Goal: Information Seeking & Learning: Learn about a topic

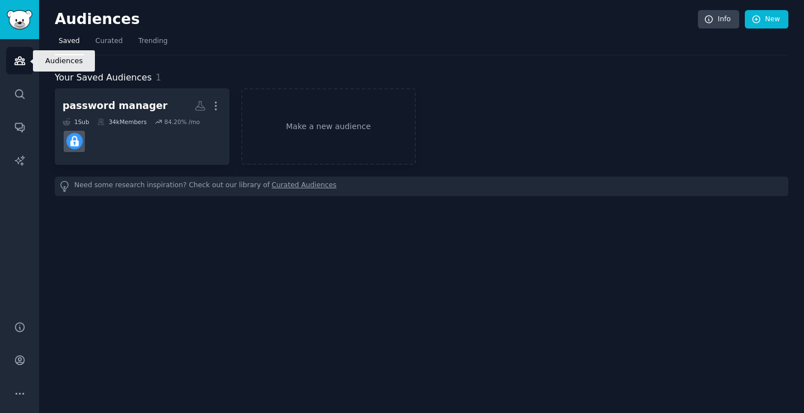
click at [18, 64] on icon "Sidebar" at bounding box center [20, 61] width 12 height 12
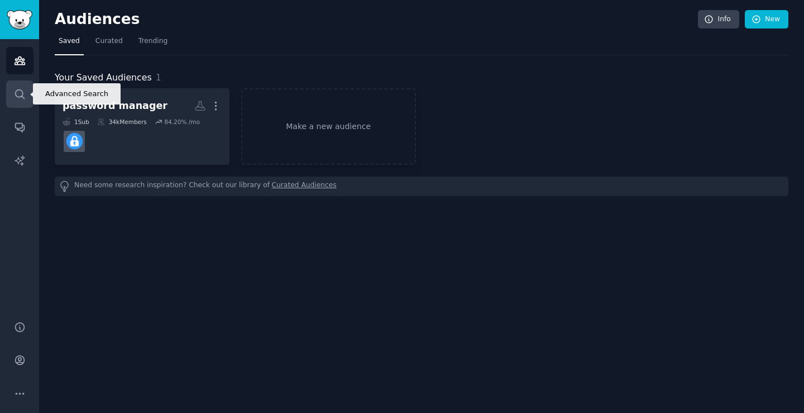
click at [25, 93] on icon "Sidebar" at bounding box center [20, 94] width 12 height 12
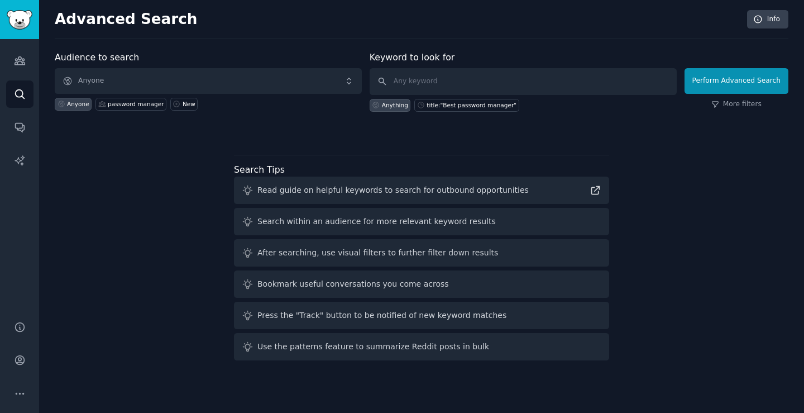
click at [7, 46] on div "Audiences Search Conversations AI Reports" at bounding box center [19, 173] width 39 height 268
click at [15, 59] on icon "Sidebar" at bounding box center [20, 61] width 10 height 8
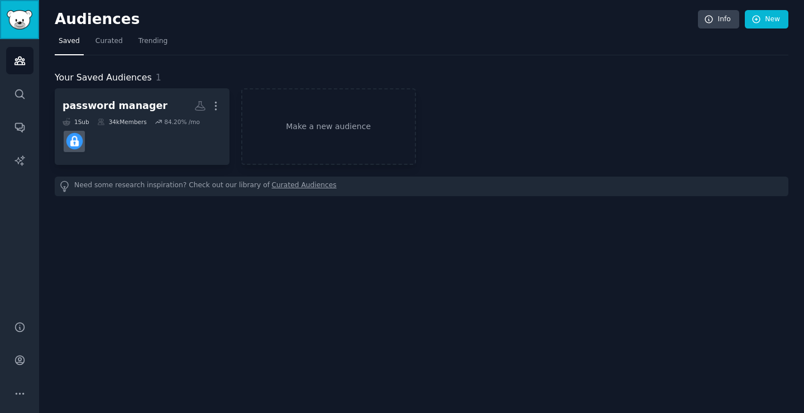
click at [12, 13] on img "Sidebar" at bounding box center [20, 20] width 26 height 20
click at [15, 341] on div "Help Account More" at bounding box center [19, 360] width 39 height 106
click at [12, 17] on img "Sidebar" at bounding box center [20, 20] width 26 height 20
click at [17, 152] on link "AI Reports" at bounding box center [19, 160] width 27 height 27
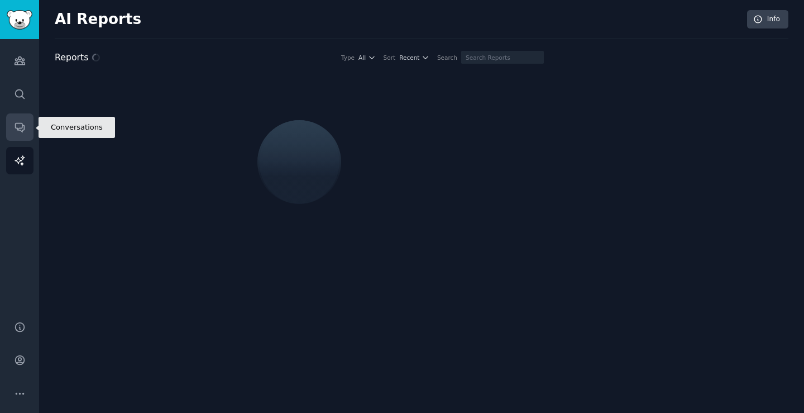
click at [18, 133] on link "Conversations" at bounding box center [19, 126] width 27 height 27
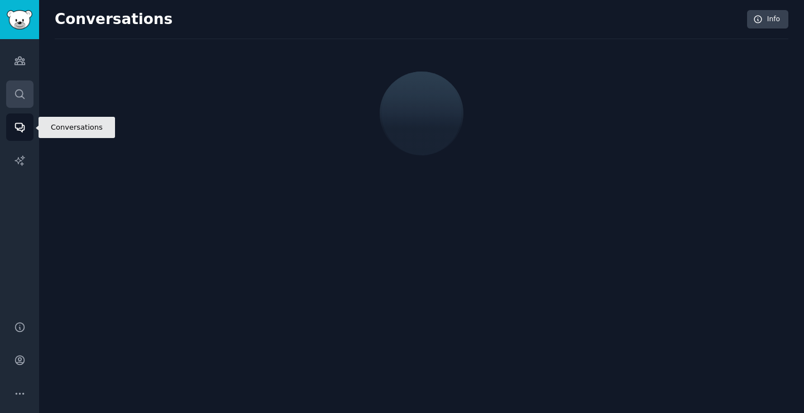
click at [20, 104] on link "Search" at bounding box center [19, 93] width 27 height 27
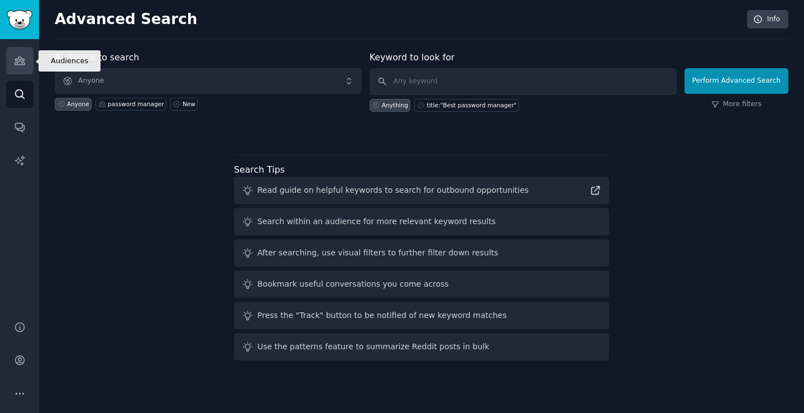
click at [25, 69] on link "Audiences" at bounding box center [19, 60] width 27 height 27
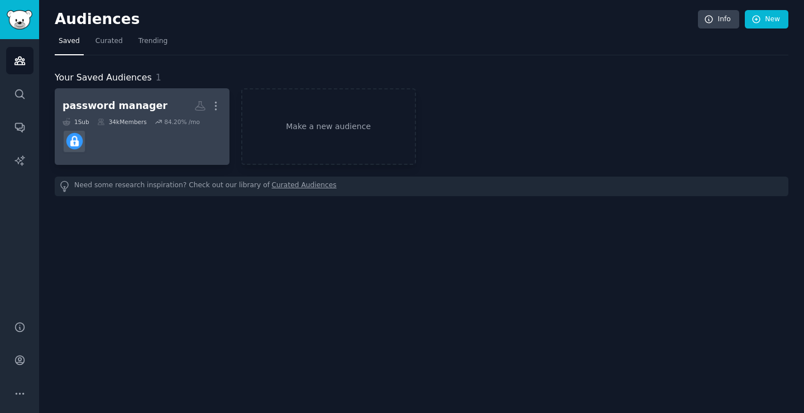
click at [175, 137] on dd at bounding box center [142, 141] width 159 height 31
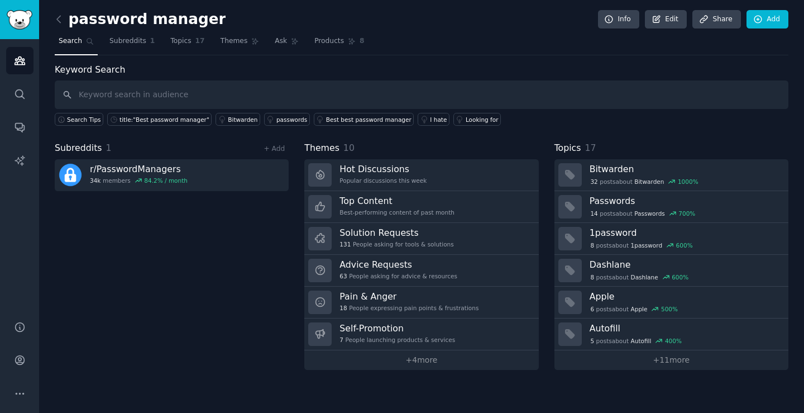
click at [167, 93] on input "text" at bounding box center [422, 94] width 734 height 28
type input "PASSWORD MANAGER"
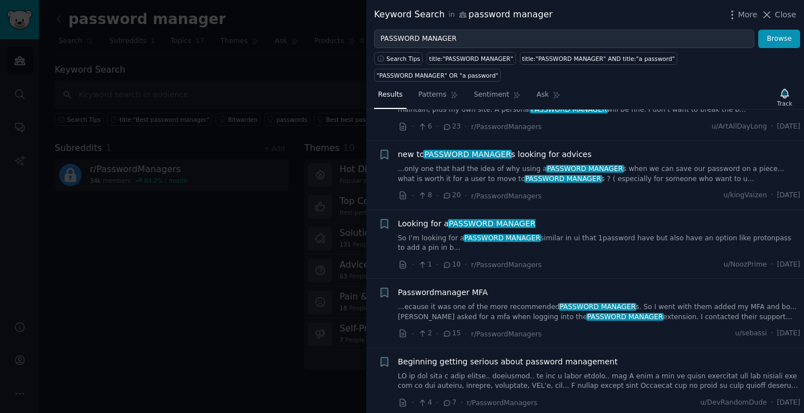
scroll to position [279, 0]
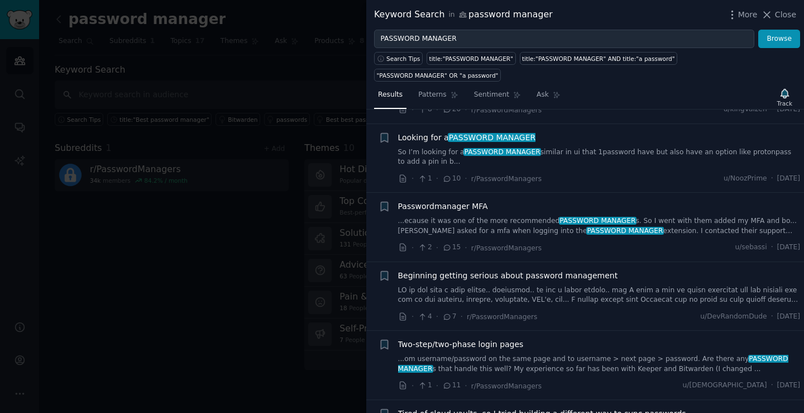
click at [429, 200] on span "Passwordmanager MFA" at bounding box center [443, 206] width 90 height 12
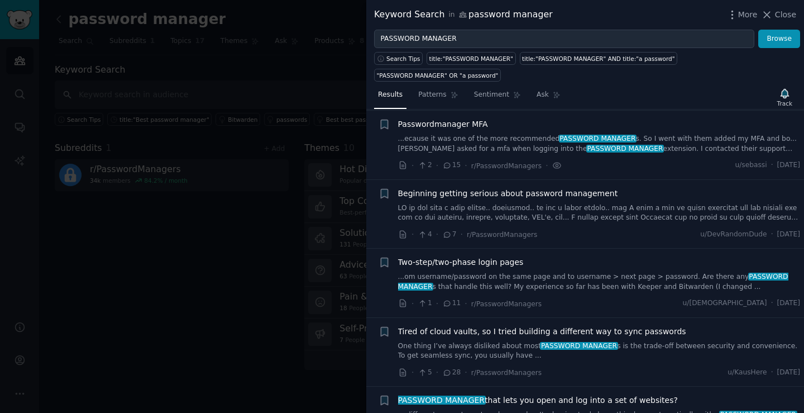
scroll to position [362, 0]
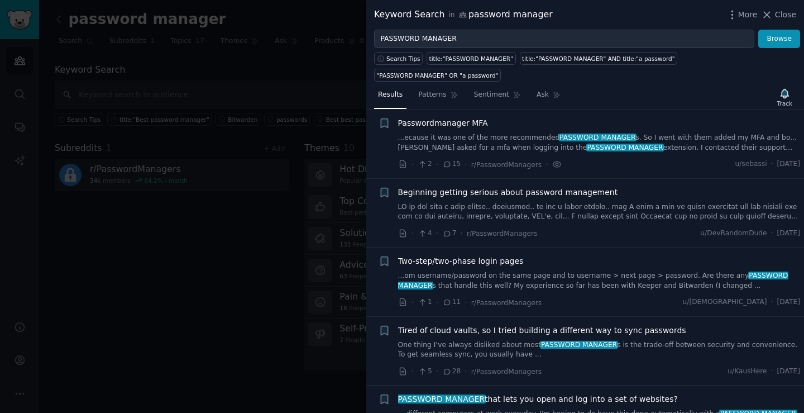
click at [464, 117] on span "Passwordmanager MFA" at bounding box center [443, 123] width 90 height 12
click at [120, 185] on div at bounding box center [402, 206] width 804 height 413
click at [62, 77] on div at bounding box center [402, 206] width 804 height 413
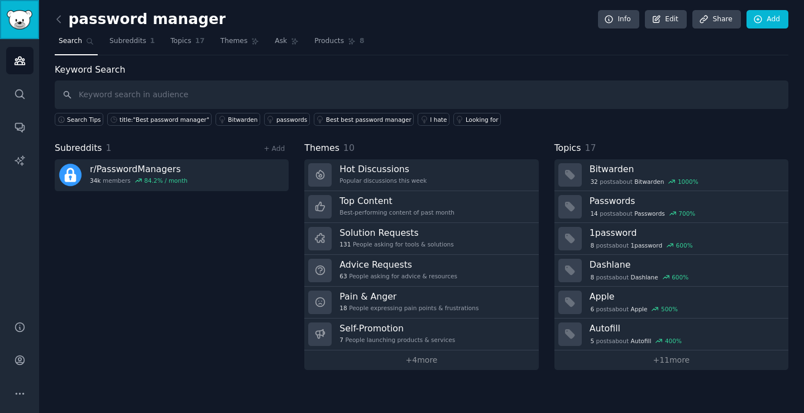
click at [7, 30] on link "Sidebar" at bounding box center [19, 19] width 39 height 39
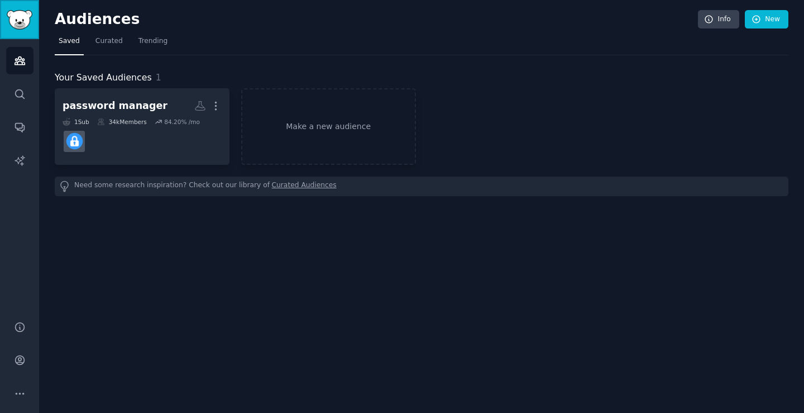
click at [21, 20] on img "Sidebar" at bounding box center [20, 20] width 26 height 20
click at [91, 27] on div "Audiences Info New" at bounding box center [422, 21] width 734 height 23
click at [93, 22] on h2 "Audiences" at bounding box center [376, 20] width 643 height 18
click at [7, 39] on link "Sidebar" at bounding box center [19, 19] width 39 height 39
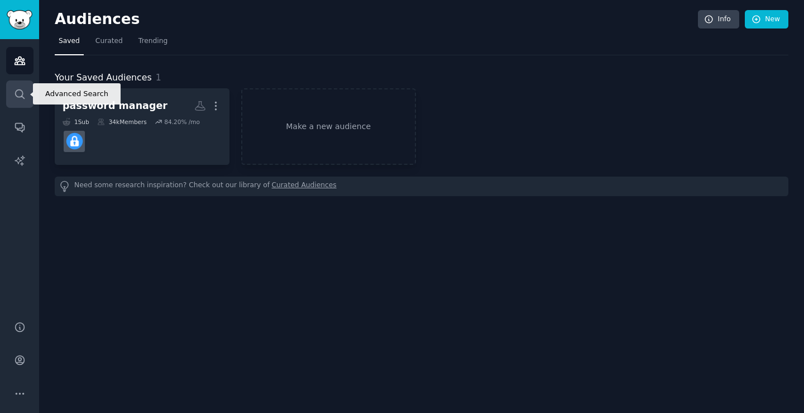
click at [20, 99] on icon "Sidebar" at bounding box center [20, 94] width 12 height 12
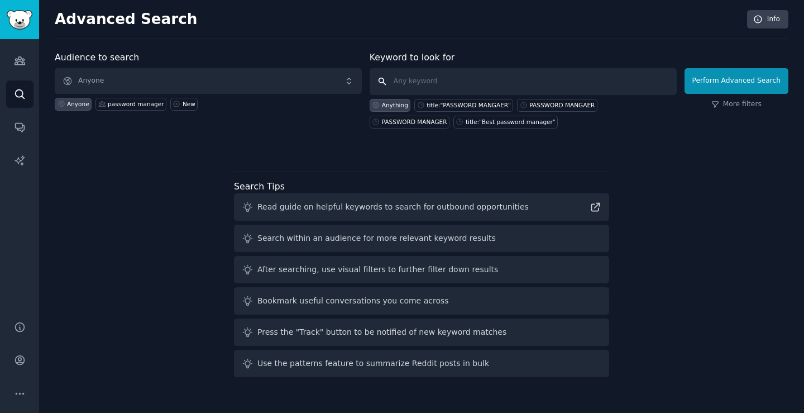
click at [432, 82] on input "text" at bounding box center [523, 81] width 307 height 27
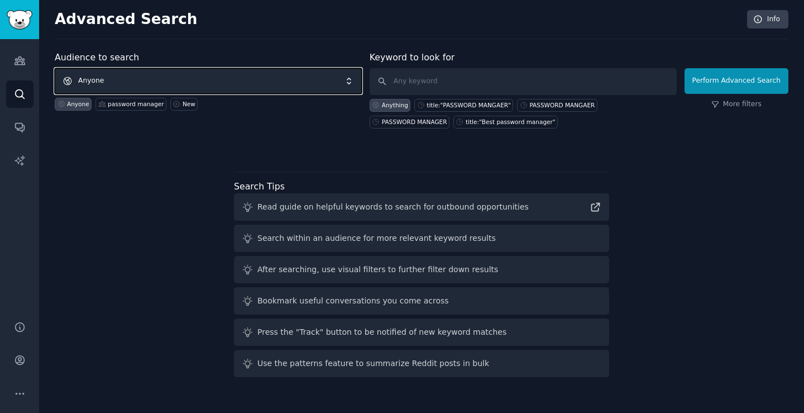
click at [248, 78] on span "Anyone" at bounding box center [208, 81] width 307 height 26
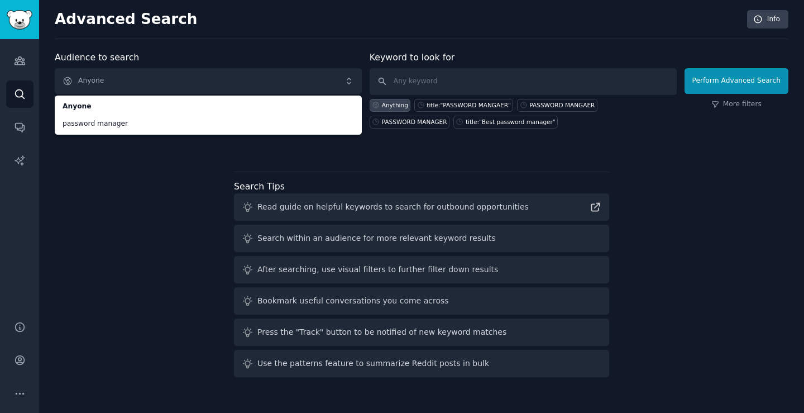
click at [207, 133] on ul "Anyone password manager" at bounding box center [208, 114] width 307 height 39
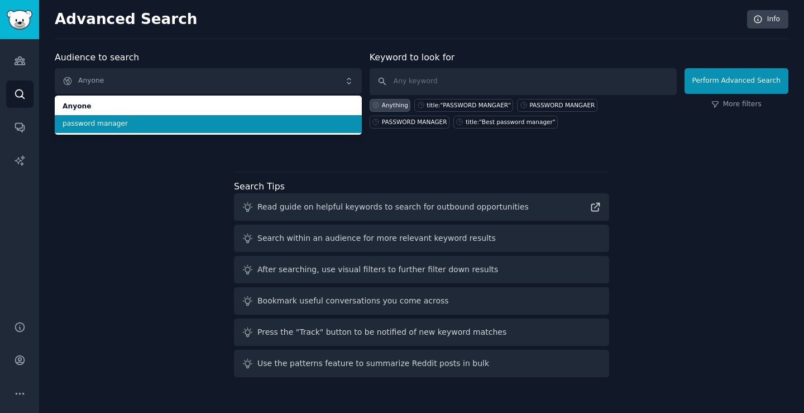
click at [206, 123] on span "password manager" at bounding box center [208, 124] width 291 height 10
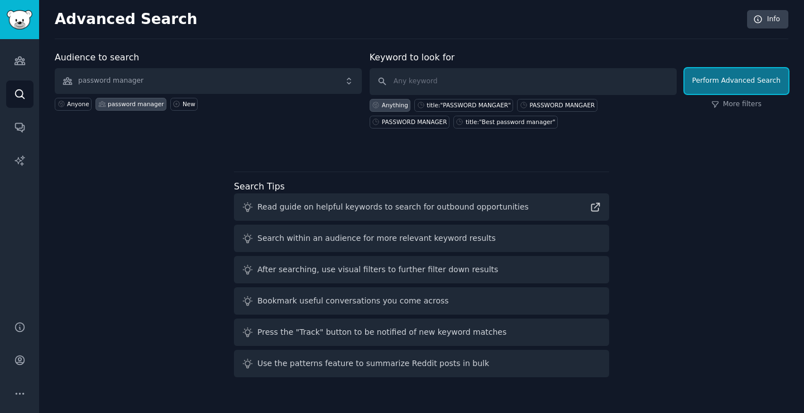
click at [752, 82] on button "Perform Advanced Search" at bounding box center [737, 81] width 104 height 26
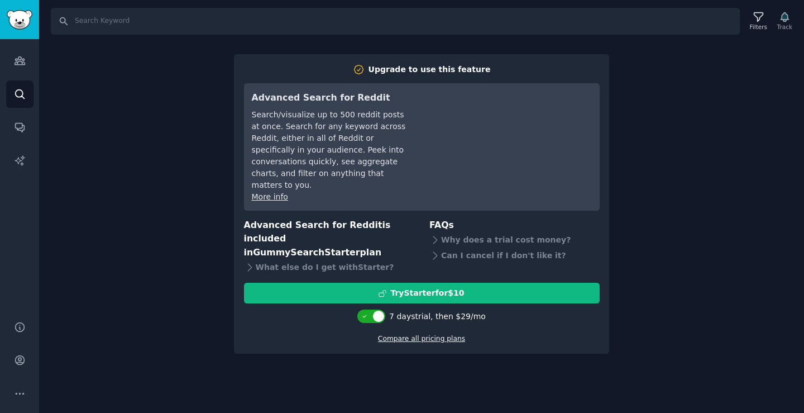
click at [433, 334] on link "Compare all pricing plans" at bounding box center [421, 338] width 87 height 8
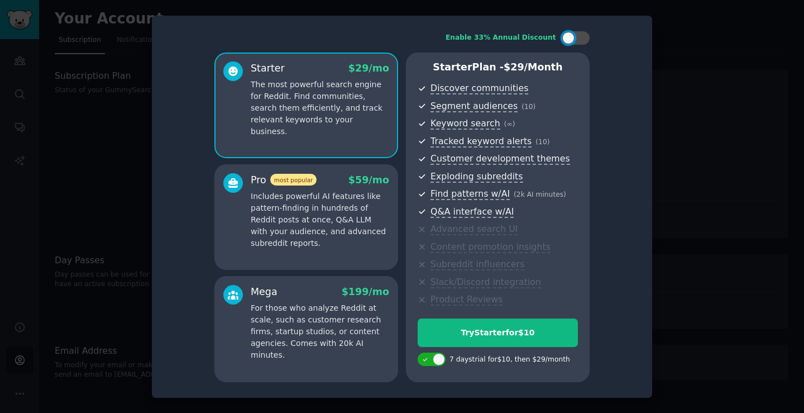
click at [695, 54] on div at bounding box center [402, 206] width 804 height 413
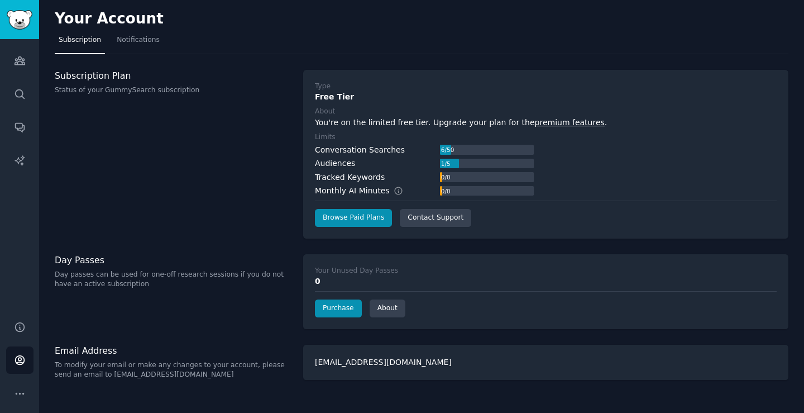
click at [36, 64] on div "Audiences Search Conversations AI Reports" at bounding box center [19, 173] width 39 height 268
click at [31, 64] on link "Audiences" at bounding box center [19, 60] width 27 height 27
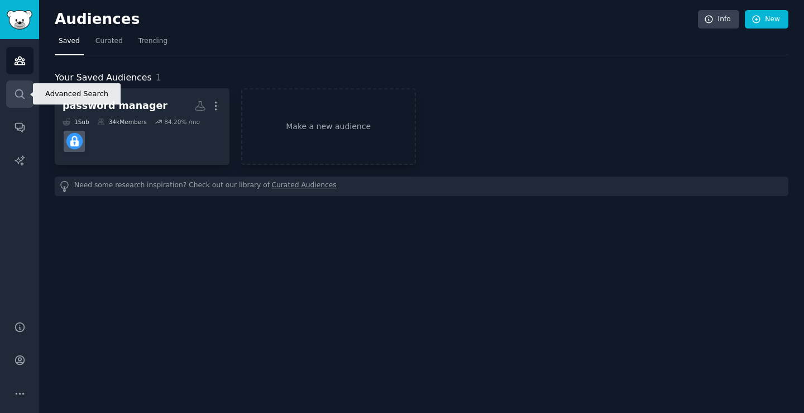
click at [23, 93] on icon "Sidebar" at bounding box center [20, 94] width 12 height 12
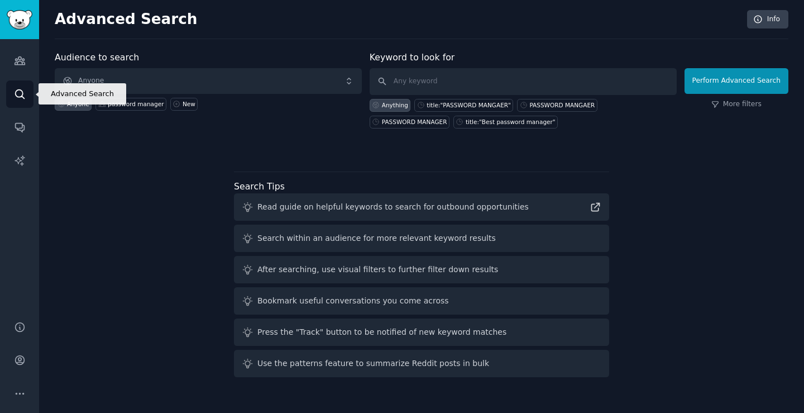
click at [36, 65] on div "Audiences Search Conversations AI Reports" at bounding box center [19, 173] width 39 height 268
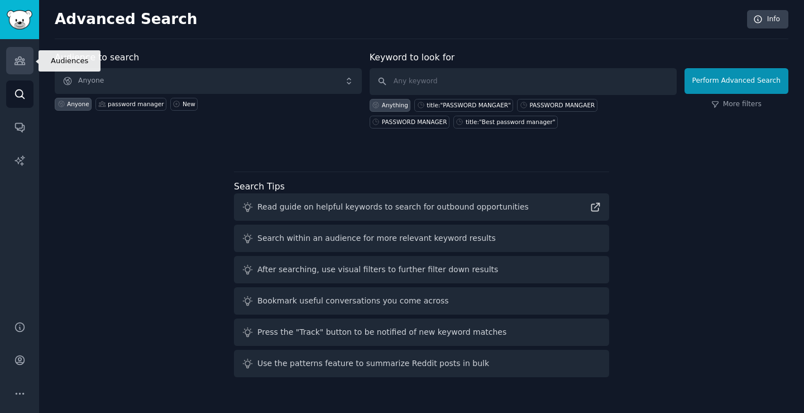
click at [18, 64] on icon "Sidebar" at bounding box center [20, 61] width 12 height 12
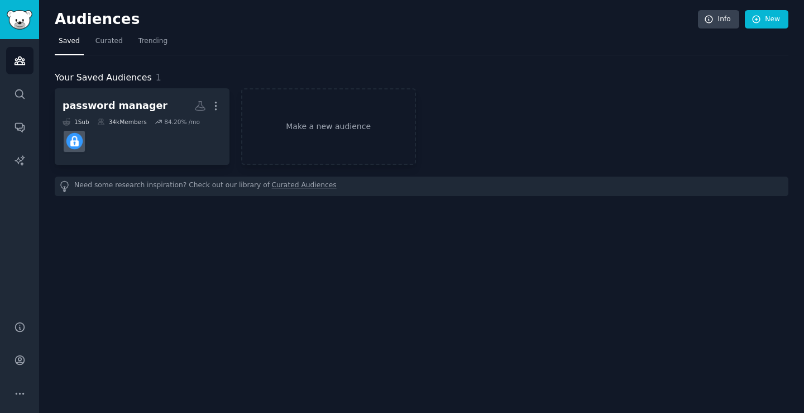
drag, startPoint x: 113, startPoint y: 13, endPoint x: 97, endPoint y: 16, distance: 16.0
click at [109, 13] on h2 "Audiences" at bounding box center [376, 20] width 643 height 18
click at [97, 17] on h2 "Audiences" at bounding box center [376, 20] width 643 height 18
click at [55, 28] on div "Audiences Info New" at bounding box center [422, 21] width 734 height 23
click at [30, 27] on img "Sidebar" at bounding box center [20, 20] width 26 height 20
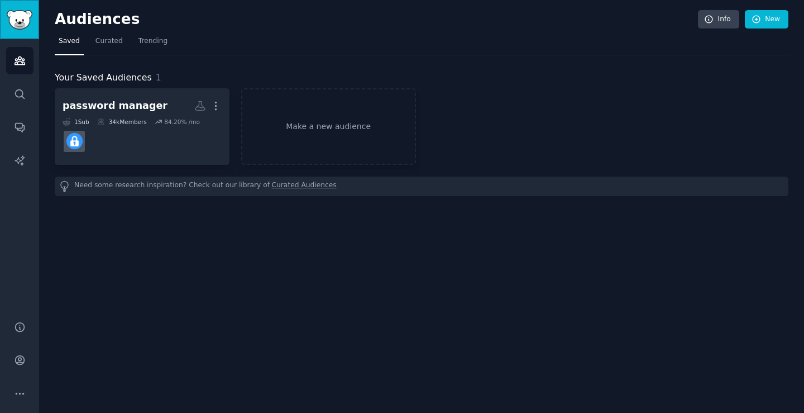
click at [30, 27] on img "Sidebar" at bounding box center [20, 20] width 26 height 20
click at [30, 90] on link "Search" at bounding box center [19, 93] width 27 height 27
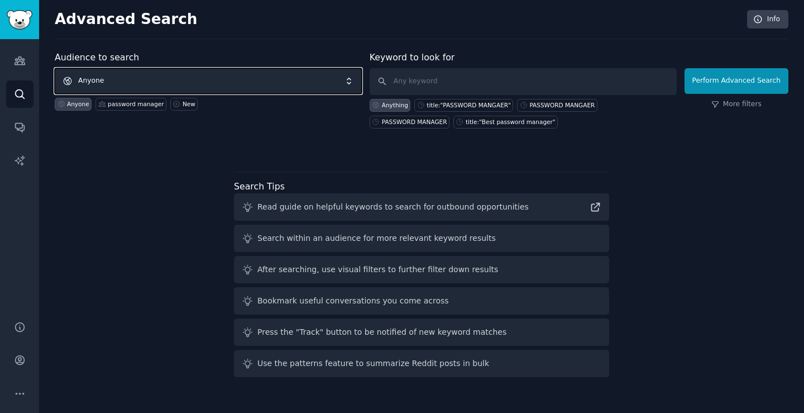
click at [124, 77] on span "Anyone" at bounding box center [208, 81] width 307 height 26
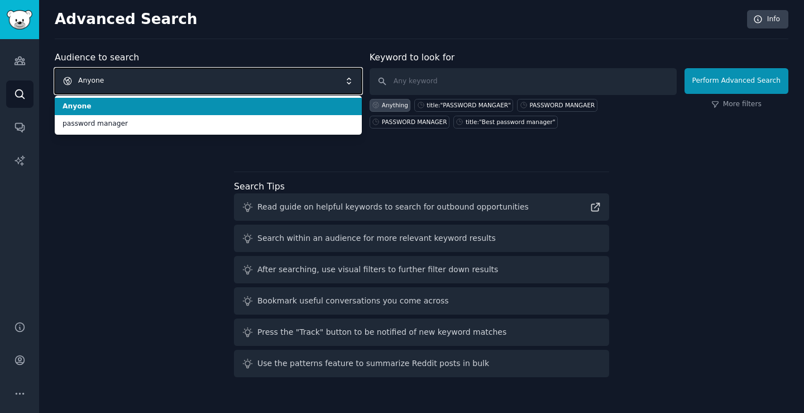
click at [123, 77] on span "Anyone" at bounding box center [208, 81] width 307 height 26
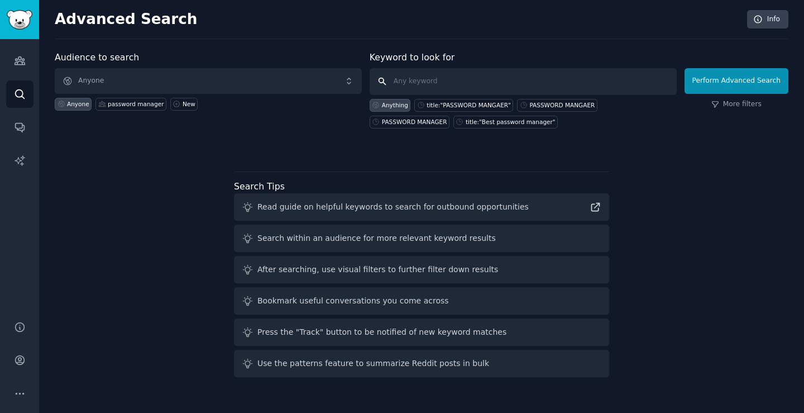
click at [436, 82] on input "text" at bounding box center [523, 81] width 307 height 27
click at [473, 103] on div "title:"PASSWORD MANGAER"" at bounding box center [469, 105] width 84 height 8
type input "title:"PASSWORD MANGAER""
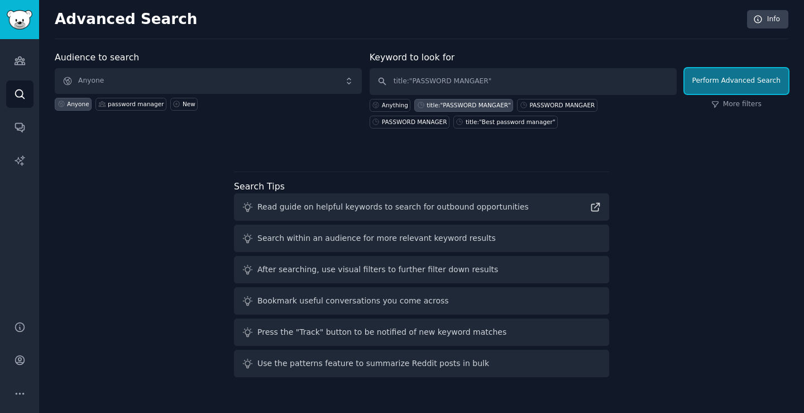
click at [740, 84] on button "Perform Advanced Search" at bounding box center [737, 81] width 104 height 26
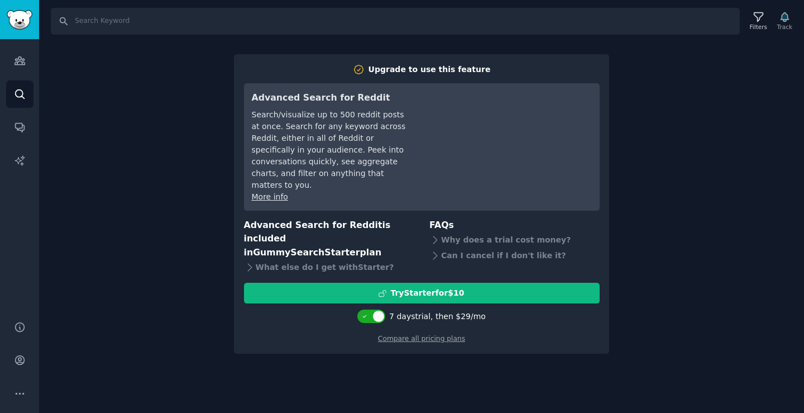
click at [377, 64] on h2 "Upgrade to use this feature" at bounding box center [422, 70] width 356 height 12
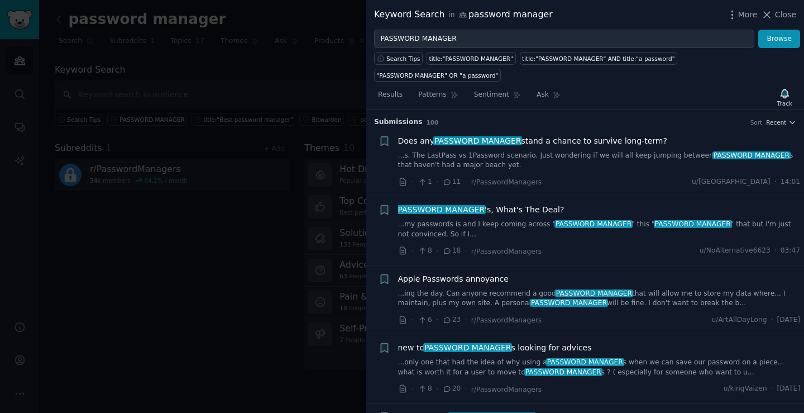
click at [453, 205] on span "PASSWORD MANAGER" at bounding box center [441, 209] width 89 height 9
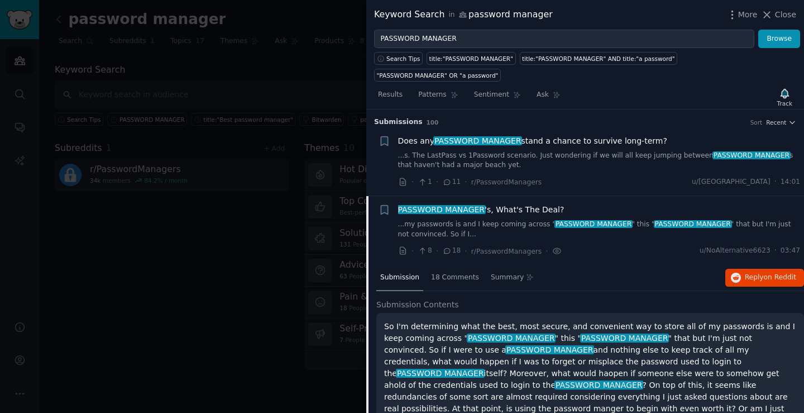
scroll to position [87, 0]
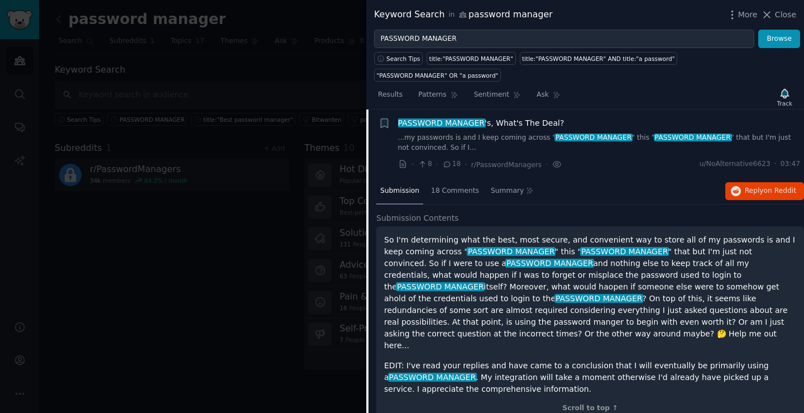
click at [188, 132] on div at bounding box center [402, 206] width 804 height 413
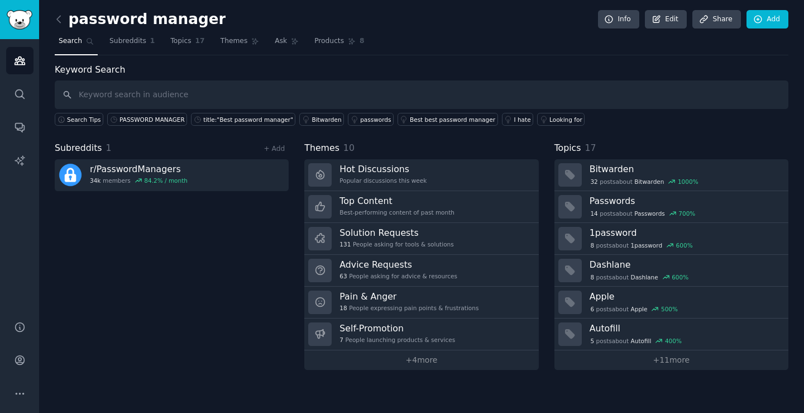
click at [324, 110] on div "Search Tips PASSWORD MANAGER title:"Best password manager" Bitwarden passwords …" at bounding box center [422, 117] width 734 height 17
click at [358, 87] on input "text" at bounding box center [422, 94] width 734 height 28
type input "PASSWORD MANGAER"
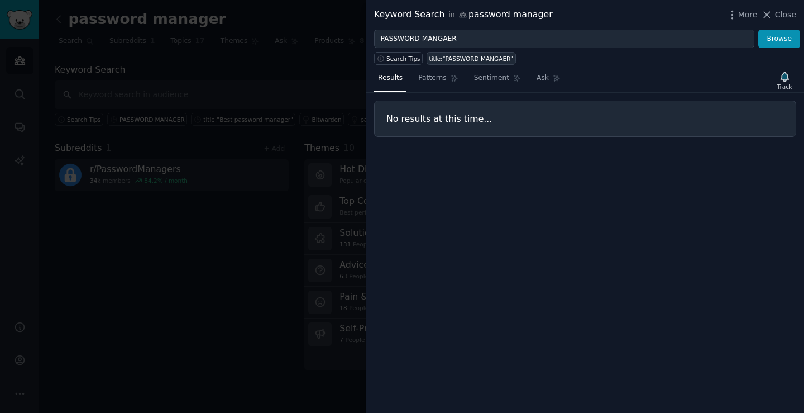
click at [443, 64] on link "title:"PASSWORD MANGAER"" at bounding box center [471, 58] width 89 height 13
type input "title:"PASSWORD MANGAER""
click at [405, 60] on span "Search Tips" at bounding box center [403, 59] width 34 height 8
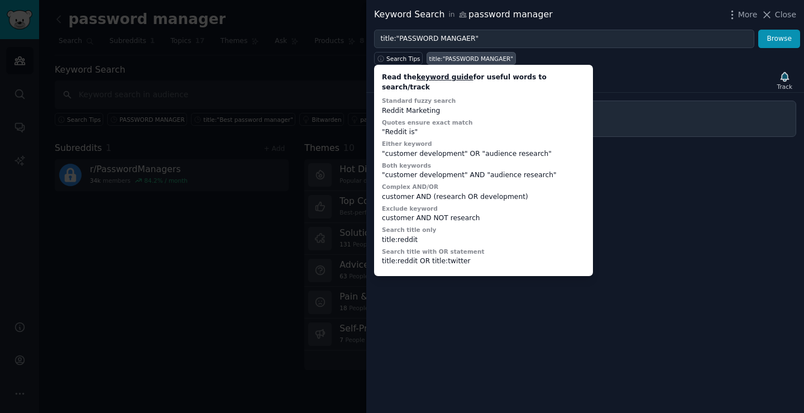
click at [403, 127] on div ""Reddit is"" at bounding box center [483, 132] width 203 height 10
click at [236, 142] on div at bounding box center [402, 206] width 804 height 413
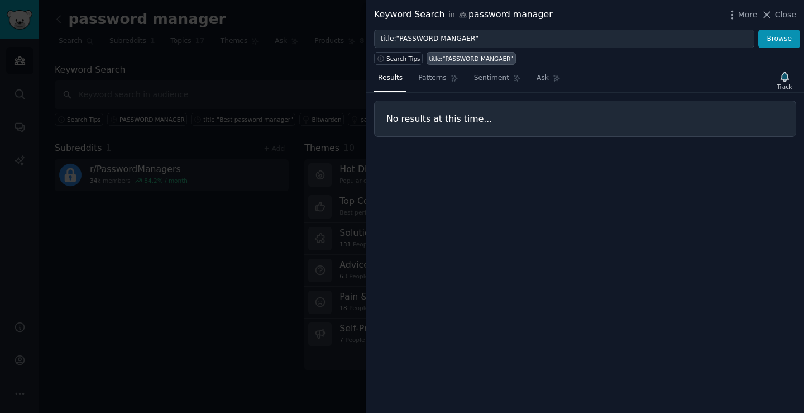
click at [177, 187] on div at bounding box center [402, 206] width 804 height 413
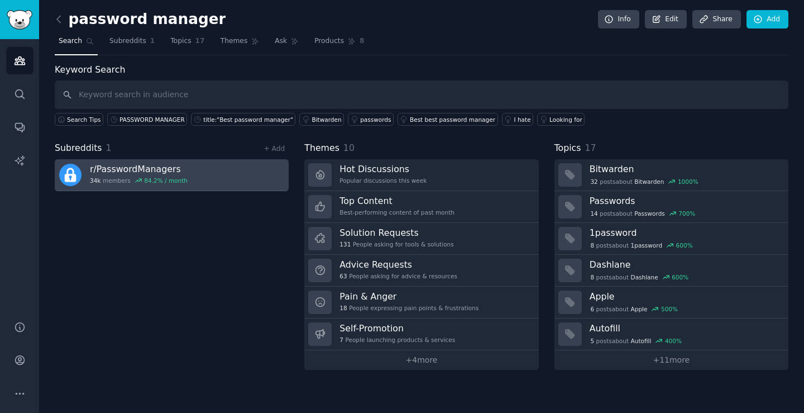
click at [155, 183] on div "84.2 % / month" at bounding box center [166, 180] width 44 height 8
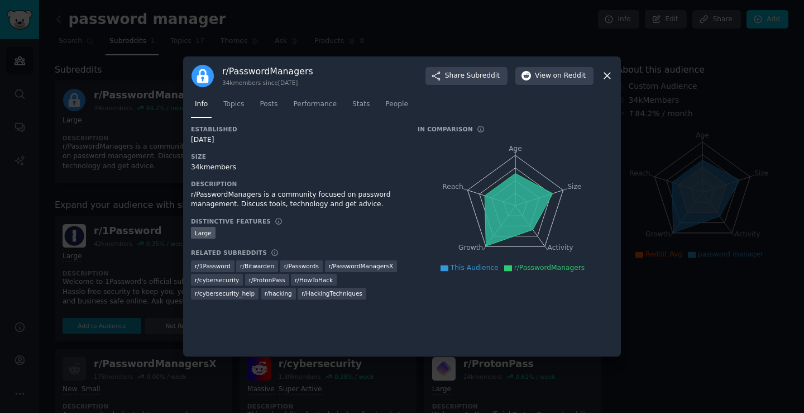
click at [652, 179] on div at bounding box center [402, 206] width 804 height 413
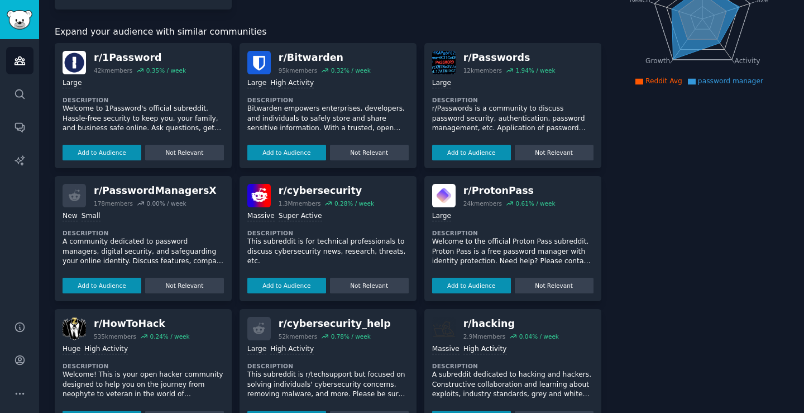
scroll to position [210, 0]
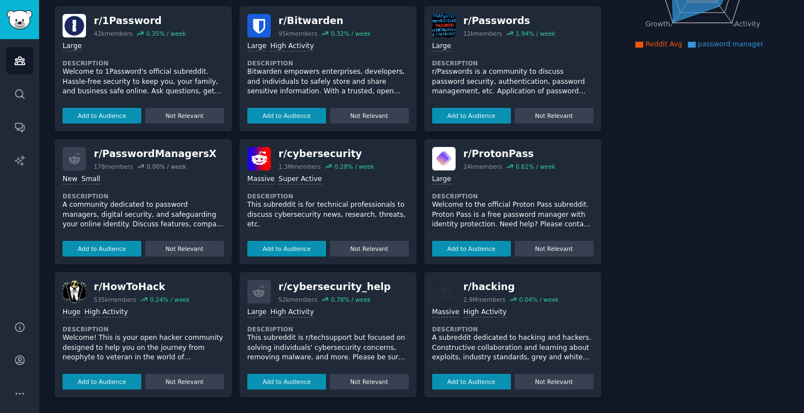
click at [310, 286] on div "r/ cybersecurity_help" at bounding box center [335, 287] width 112 height 14
click at [300, 342] on p "This subreddit is r/techsupport but focused on solving individuals' cybersecuri…" at bounding box center [327, 348] width 161 height 30
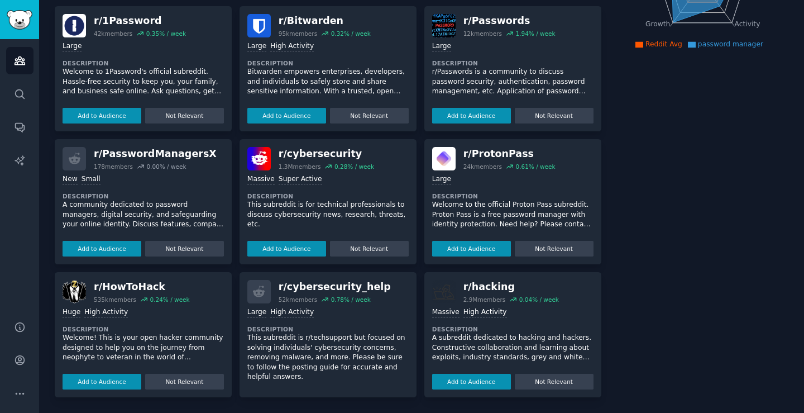
scroll to position [16, 0]
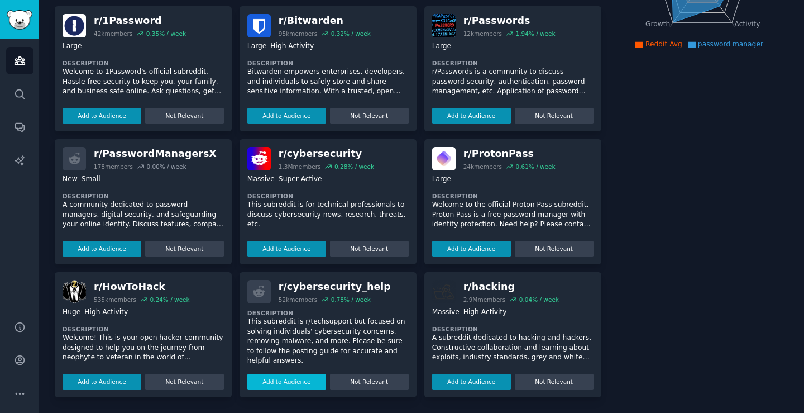
click at [304, 380] on button "Add to Audience" at bounding box center [286, 382] width 79 height 16
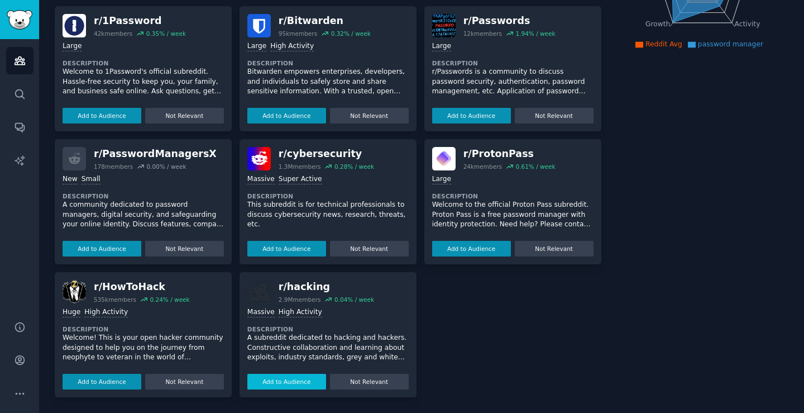
click at [304, 377] on button "Add to Audience" at bounding box center [286, 382] width 79 height 16
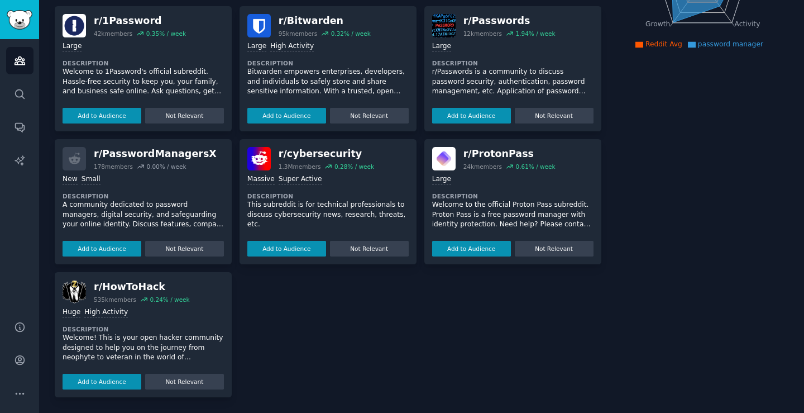
click at [298, 211] on p "This subreddit is for technical professionals to discuss cybersecurity news, re…" at bounding box center [327, 215] width 161 height 30
click at [326, 158] on div "r/ cybersecurity" at bounding box center [326, 154] width 95 height 14
click at [310, 156] on div "r/ cybersecurity" at bounding box center [326, 154] width 95 height 14
click at [277, 164] on div "r/ cybersecurity 1.3M members 0.28 % / week" at bounding box center [327, 158] width 161 height 23
click at [265, 175] on div "Massive" at bounding box center [260, 179] width 27 height 11
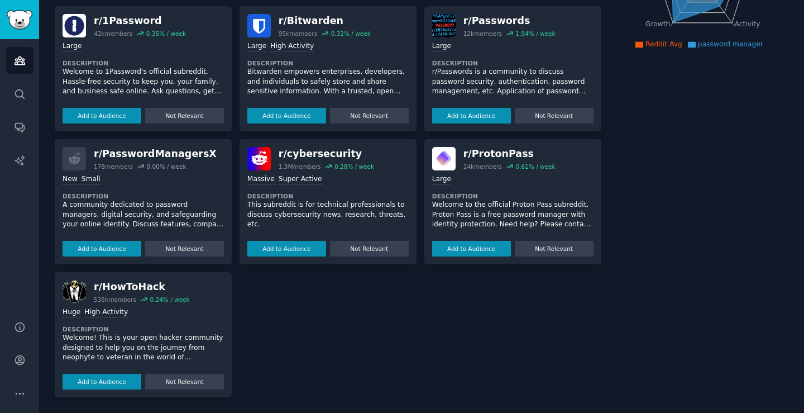
click at [335, 202] on p "This subreddit is for technical professionals to discuss cybersecurity news, re…" at bounding box center [327, 215] width 161 height 30
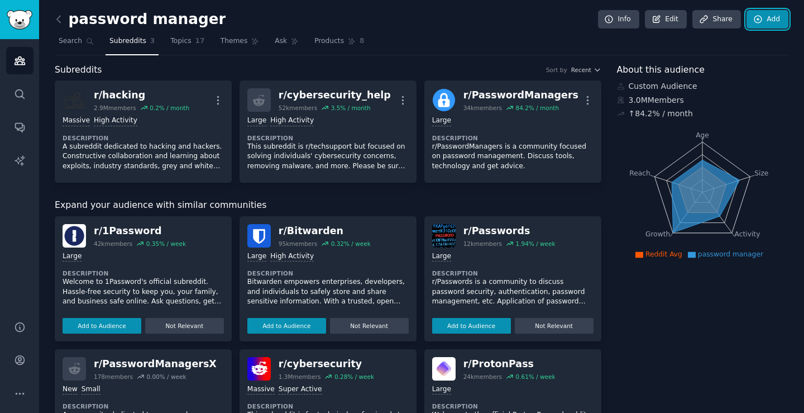
click at [755, 25] on link "Add" at bounding box center [768, 19] width 42 height 19
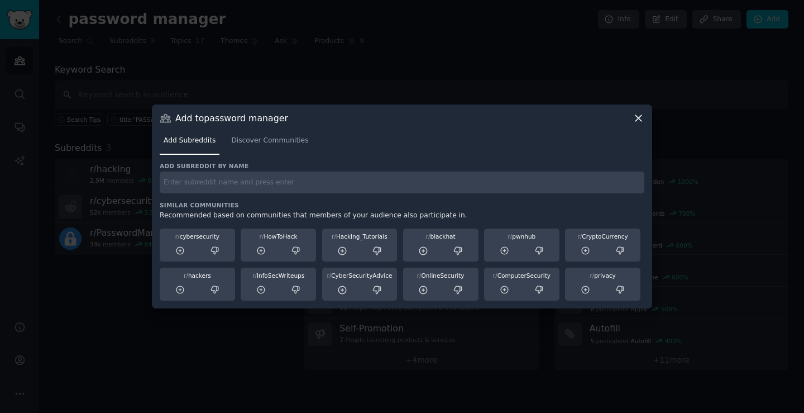
click at [286, 187] on input "text" at bounding box center [402, 182] width 485 height 22
type input "P"
type input "p"
type input "password manager"
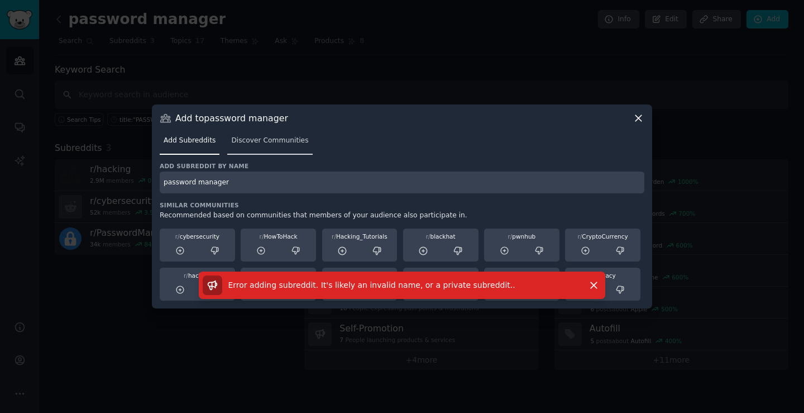
click at [258, 148] on link "Discover Communities" at bounding box center [269, 143] width 85 height 23
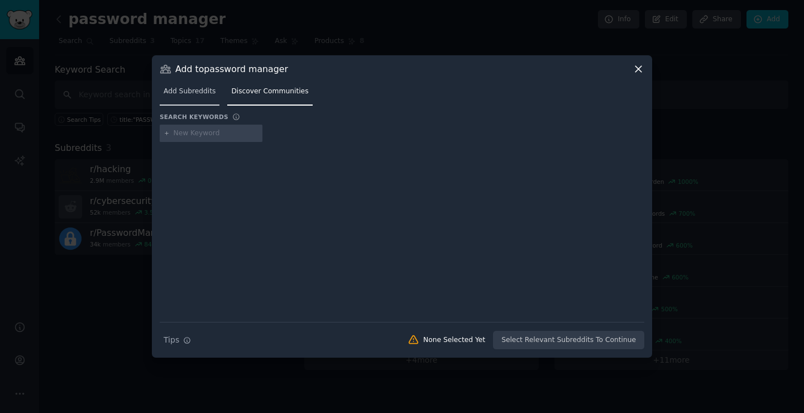
click at [197, 97] on link "Add Subreddits" at bounding box center [190, 94] width 60 height 23
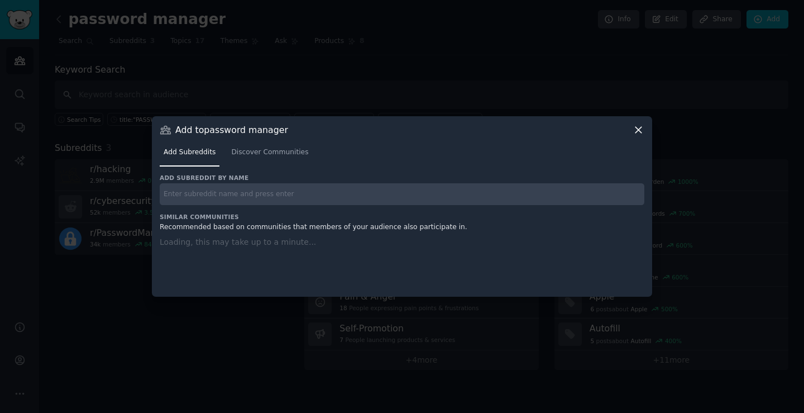
click at [647, 132] on div "Add to password manager Add Subreddits Discover Communities Add subreddit by na…" at bounding box center [402, 206] width 500 height 180
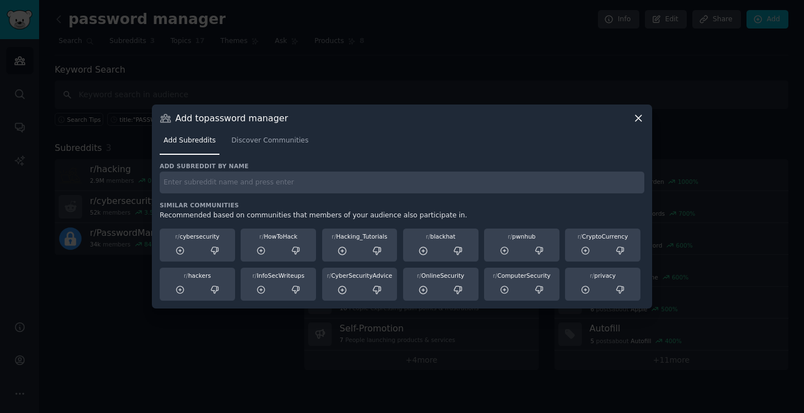
click at [640, 125] on div "Add Subreddits Discover Communities" at bounding box center [402, 143] width 485 height 38
click at [638, 118] on icon at bounding box center [638, 118] width 6 height 6
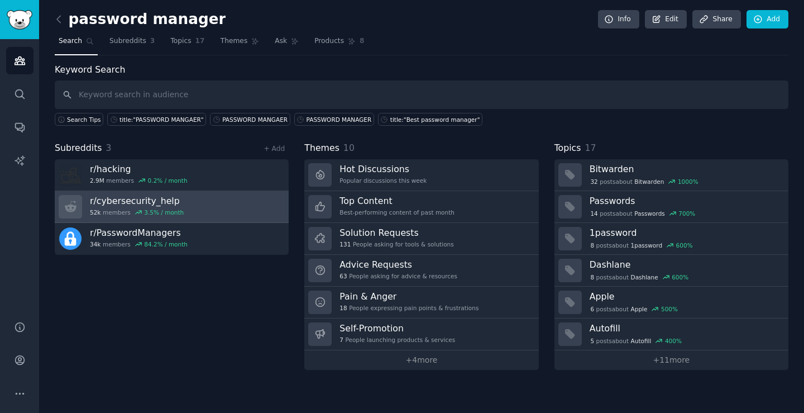
click at [137, 213] on icon at bounding box center [139, 212] width 8 height 8
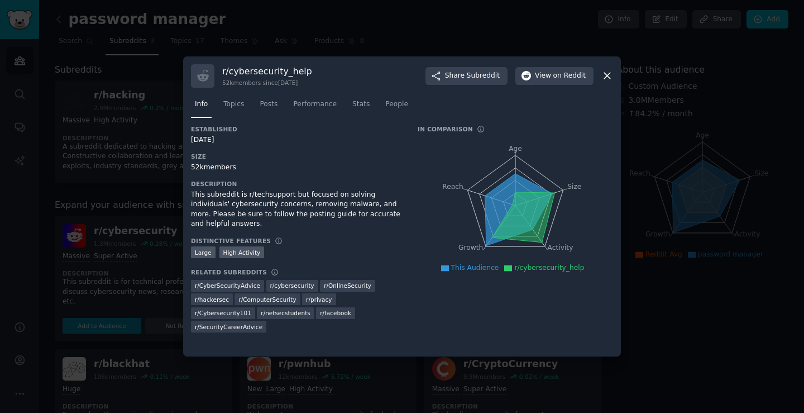
drag, startPoint x: 610, startPoint y: 76, endPoint x: 591, endPoint y: 79, distance: 19.8
click at [602, 78] on icon at bounding box center [607, 76] width 12 height 12
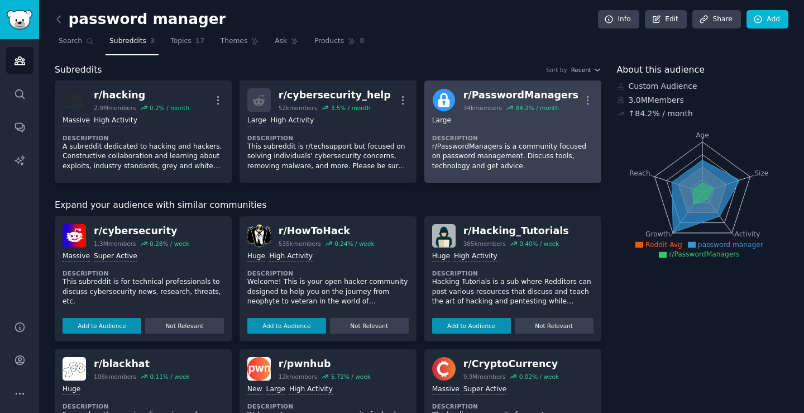
click at [476, 127] on div "Large Description r/PasswordManagers is a community focused on password managem…" at bounding box center [512, 143] width 161 height 63
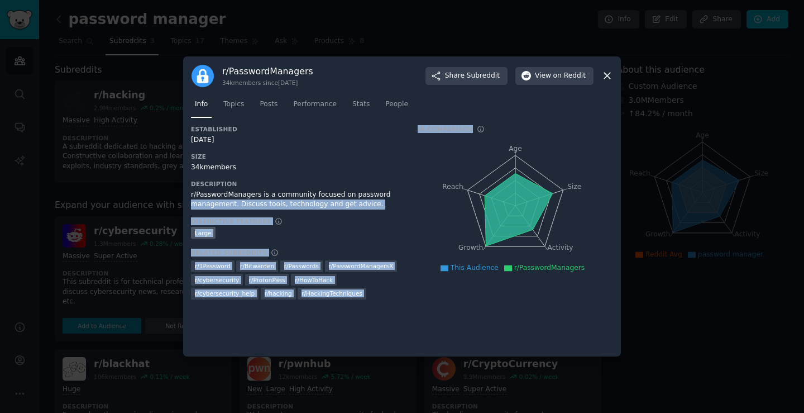
drag, startPoint x: 552, startPoint y: 212, endPoint x: 365, endPoint y: 198, distance: 187.6
click at [365, 198] on div "Established 10/22/2014 Size 34k members Description r/PasswordManagers is a com…" at bounding box center [402, 216] width 422 height 182
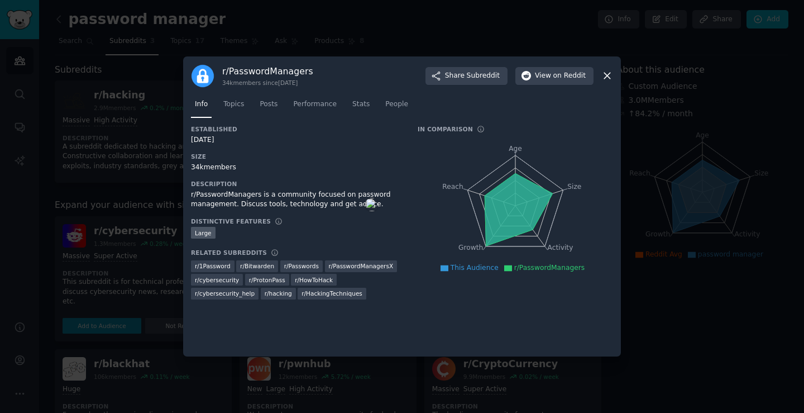
click at [526, 197] on icon at bounding box center [519, 209] width 68 height 73
click at [553, 80] on span "View on Reddit" at bounding box center [560, 76] width 51 height 10
click at [9, 168] on div at bounding box center [402, 206] width 804 height 413
